Goal: Information Seeking & Learning: Find specific fact

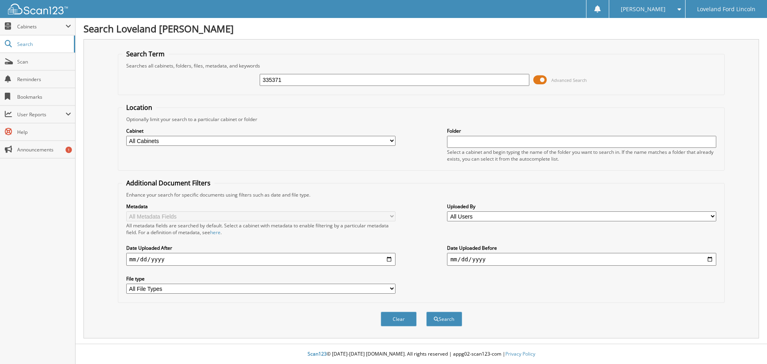
type input "335371"
click at [426, 312] on button "Search" at bounding box center [444, 319] width 36 height 15
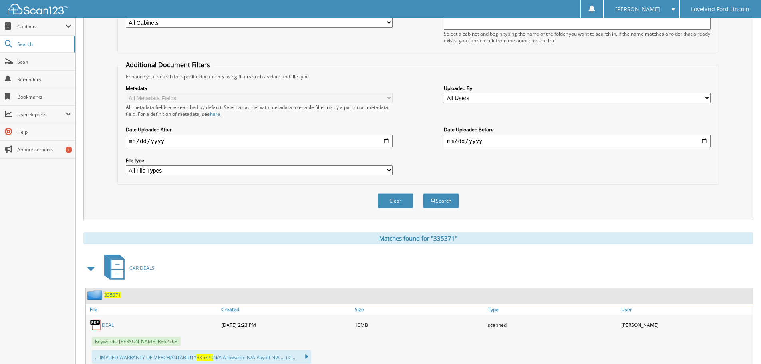
scroll to position [200, 0]
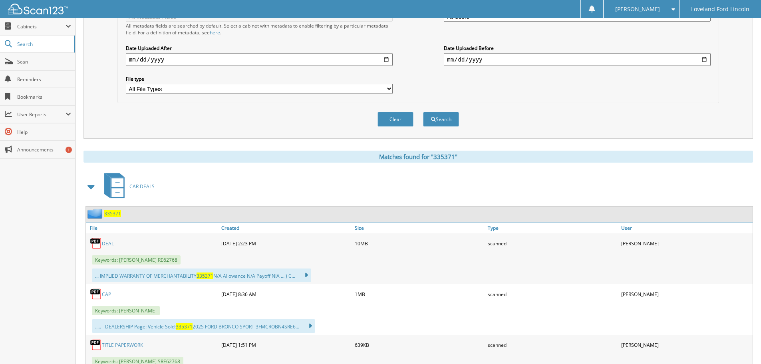
click at [109, 243] on link "DEAL" at bounding box center [108, 243] width 12 height 7
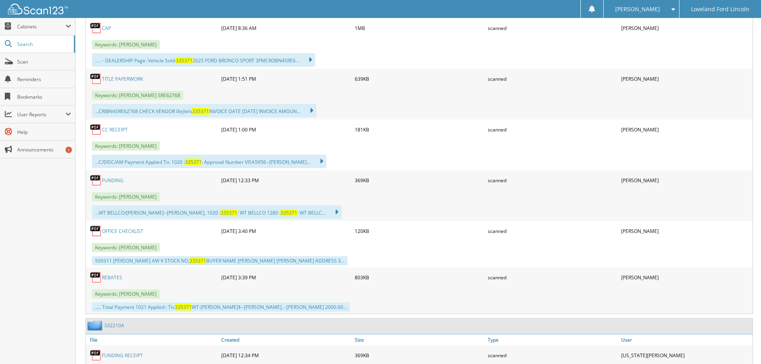
scroll to position [479, 0]
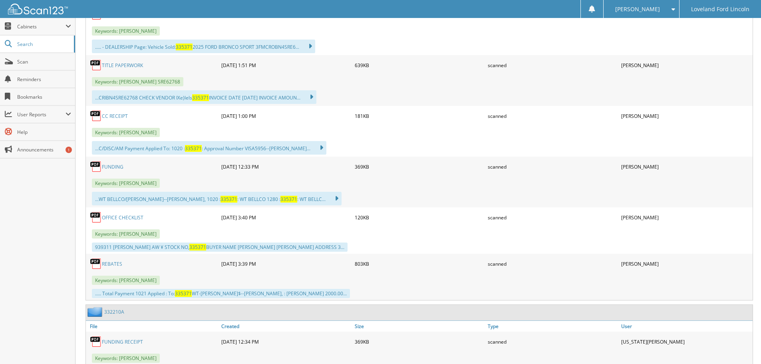
click at [113, 263] on link "REBATES" at bounding box center [112, 264] width 20 height 7
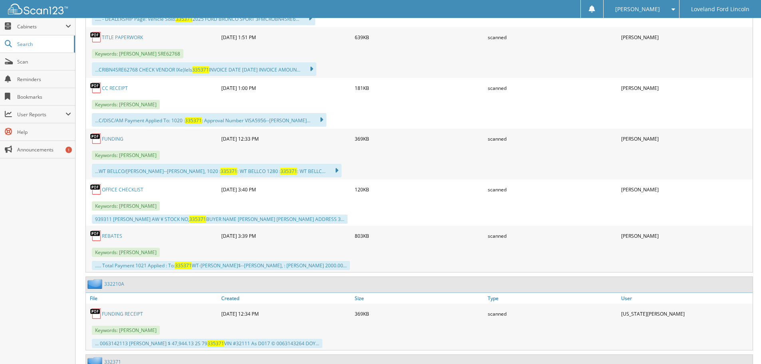
scroll to position [519, 0]
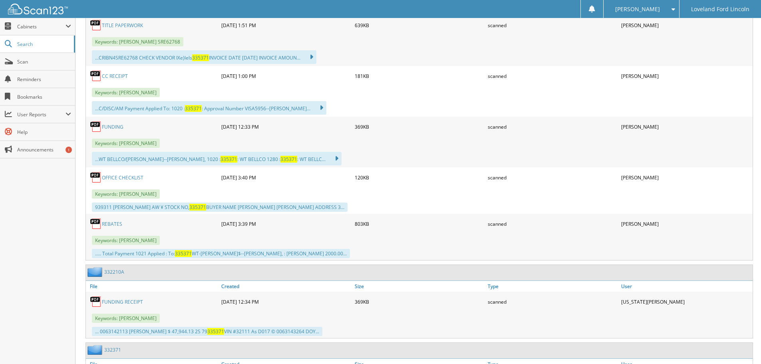
click at [195, 255] on div "..... Total Payment 1021 Applied : To: 335371 WT-VINCES$--[PERSON_NAME], : [PER…" at bounding box center [221, 253] width 258 height 9
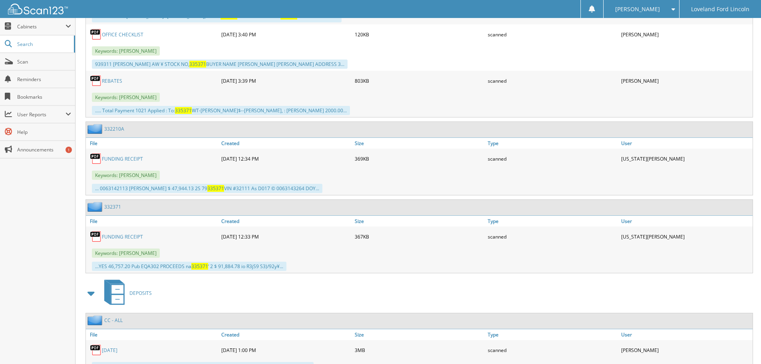
scroll to position [623, 0]
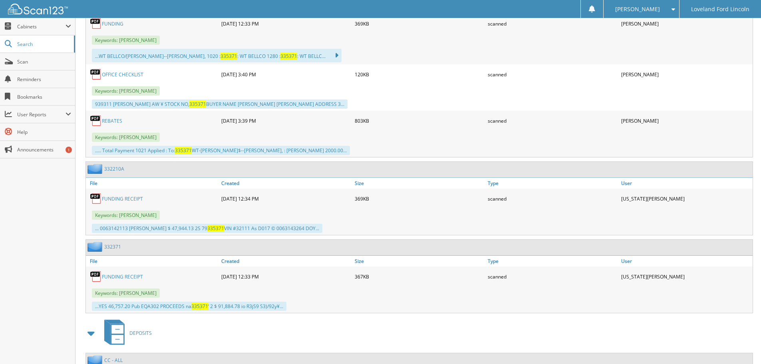
click at [115, 119] on link "REBATES" at bounding box center [112, 120] width 20 height 7
